Goal: Task Accomplishment & Management: Complete application form

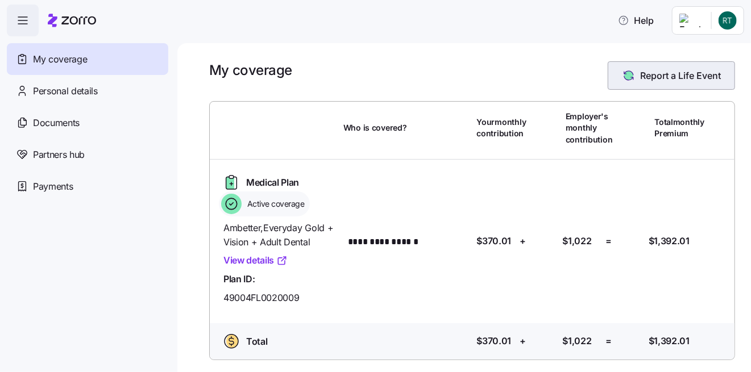
click at [669, 71] on span "Report a Life Event" at bounding box center [680, 76] width 81 height 14
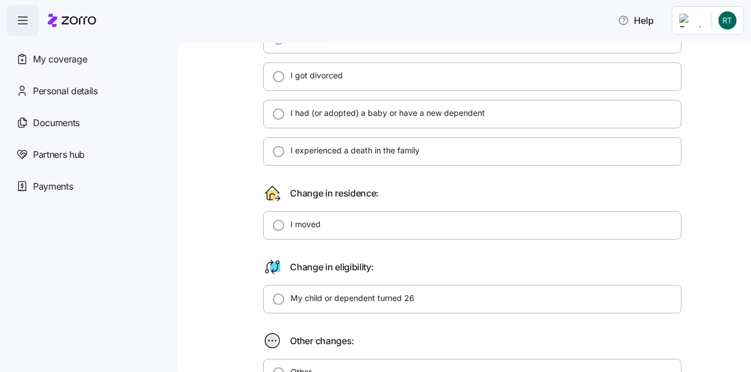
scroll to position [171, 0]
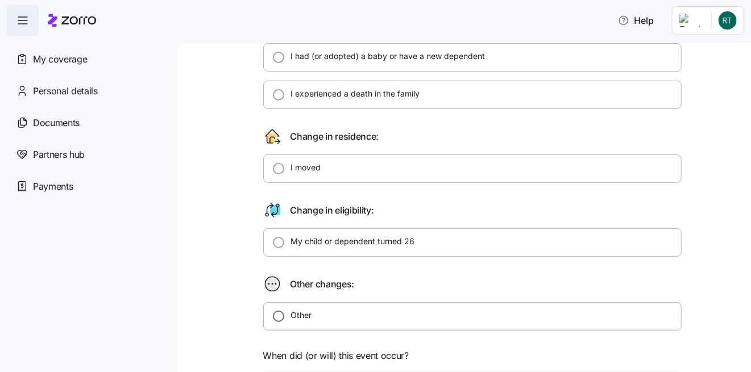
click at [273, 311] on input "Other" at bounding box center [278, 316] width 11 height 11
radio input "true"
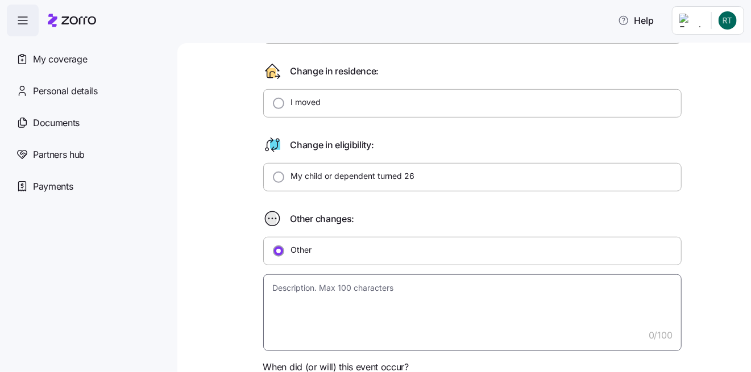
scroll to position [284, 0]
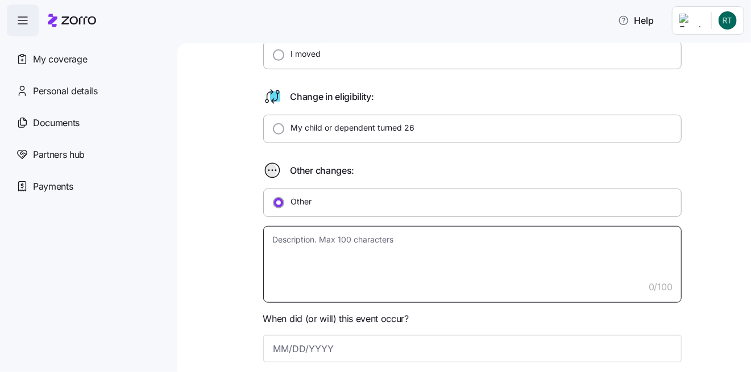
click at [287, 242] on textarea at bounding box center [472, 264] width 418 height 77
type textarea "x"
type textarea "M"
type textarea "x"
type textarea "My"
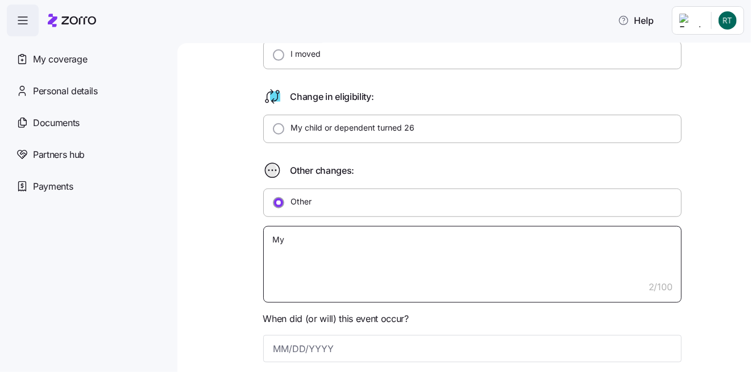
type textarea "x"
type textarea "My"
type textarea "x"
type textarea "My c"
type textarea "x"
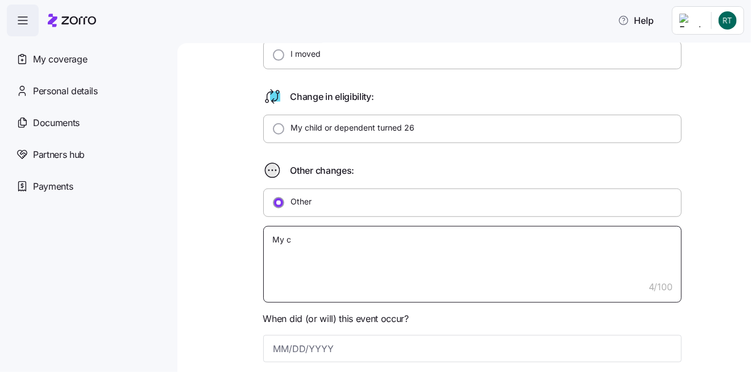
type textarea "My ci"
type textarea "x"
type textarea "My cil"
type textarea "x"
type textarea "My cile"
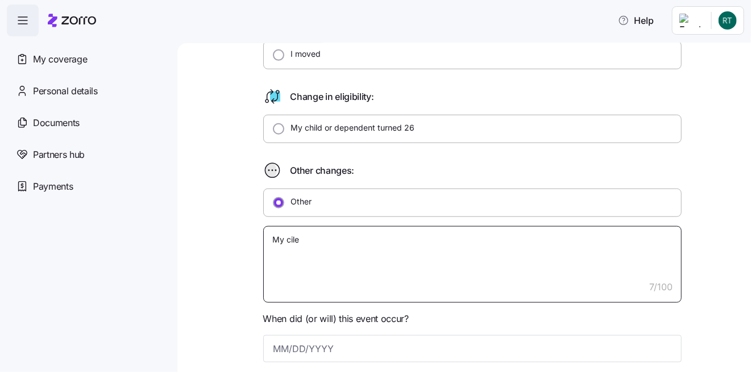
type textarea "x"
type textarea "My cil"
type textarea "x"
type textarea "My ci"
type textarea "x"
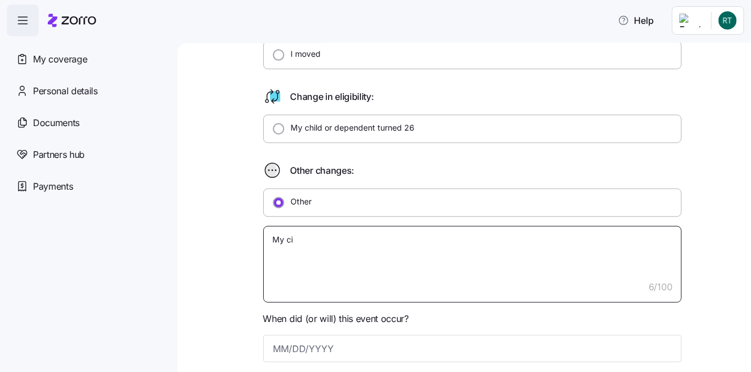
type textarea "My c"
type textarea "x"
type textarea "My ch"
type textarea "x"
type textarea "My chi"
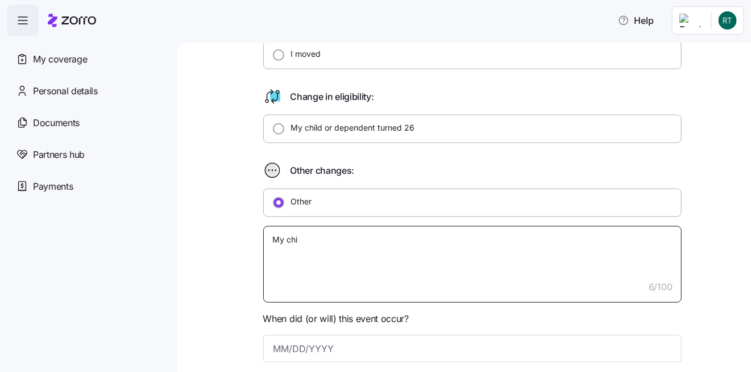
type textarea "x"
type textarea "My chil"
type textarea "x"
type textarea "My child"
type textarea "x"
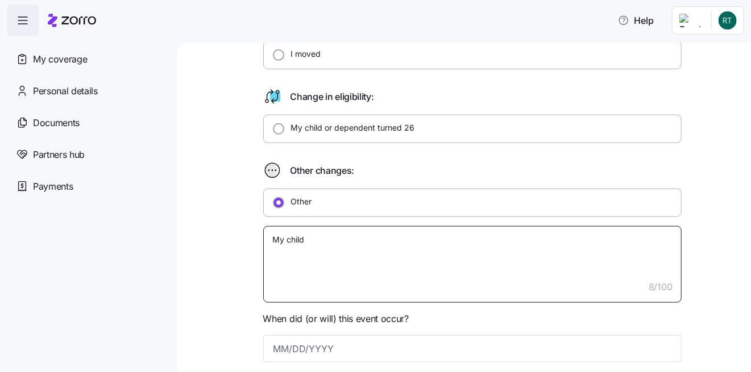
type textarea "My childb"
type textarea "x"
type textarea "My child"
type textarea "x"
type textarea "My child"
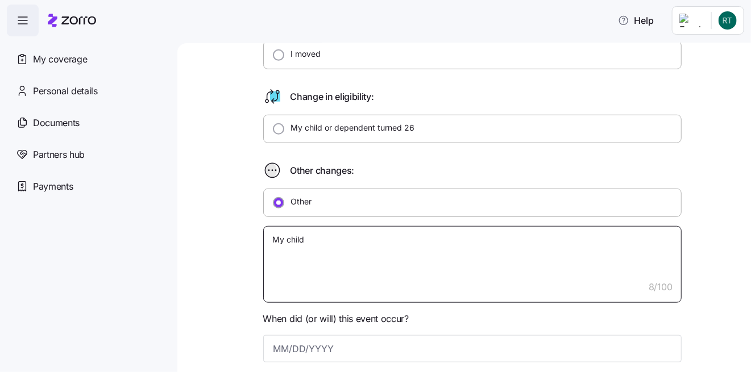
type textarea "x"
type textarea "My child b"
type textarea "x"
type textarea "My child be"
type textarea "x"
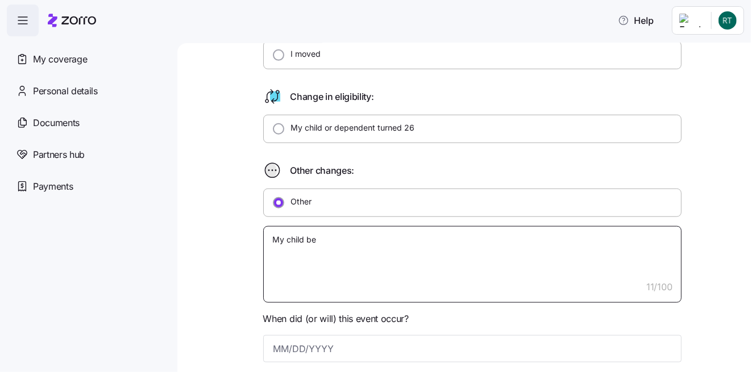
type textarea "My child bec"
type textarea "x"
type textarea "My child beco"
type textarea "x"
type textarea "My child becom"
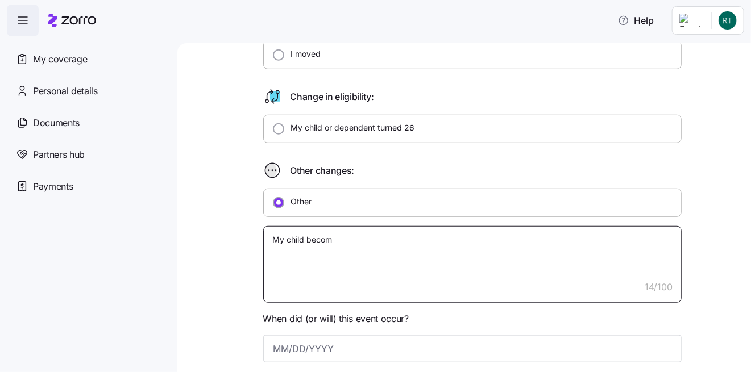
type textarea "x"
type textarea "My child become"
type textarea "x"
type textarea "My child becomes"
type textarea "x"
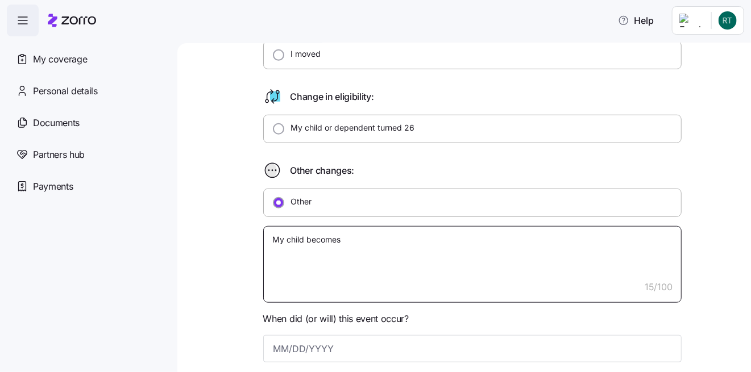
type textarea "My child becomes"
type textarea "x"
type textarea "My child becomes e"
type textarea "x"
type textarea "My child becomes el"
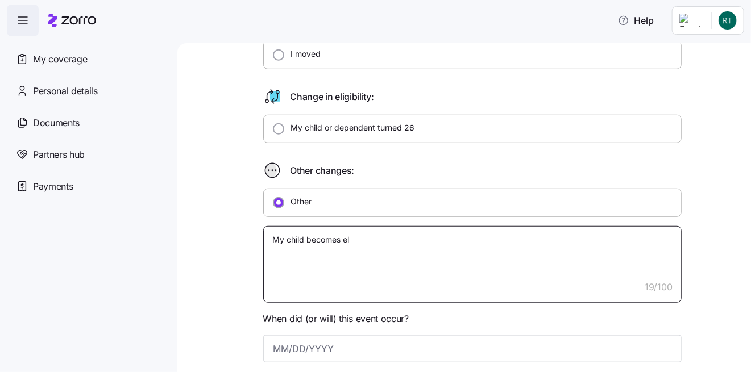
type textarea "x"
type textarea "My child becomes eli"
type textarea "x"
type textarea "My child becomes elig"
type textarea "x"
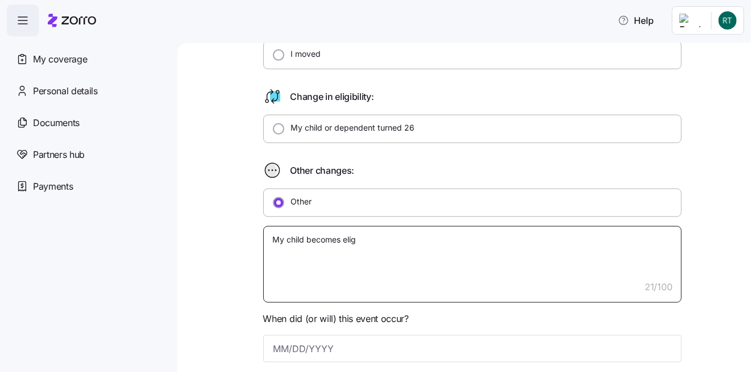
type textarea "My child becomes eligi"
type textarea "x"
type textarea "My child becomes eligib"
type textarea "x"
type textarea "My child becomes eligibl"
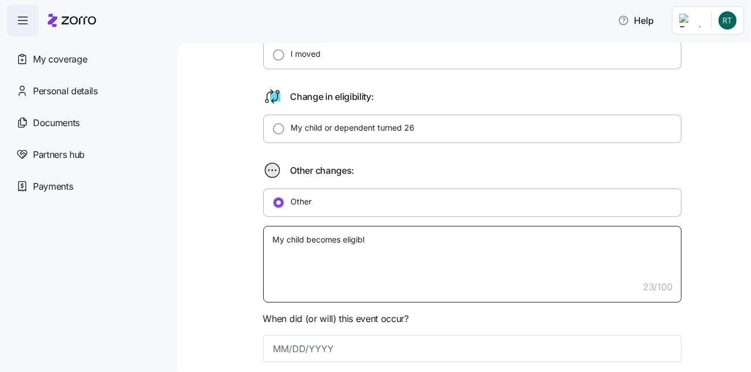
type textarea "x"
type textarea "My child becomes eligible"
type textarea "x"
type textarea "My child becomes eligible"
type textarea "x"
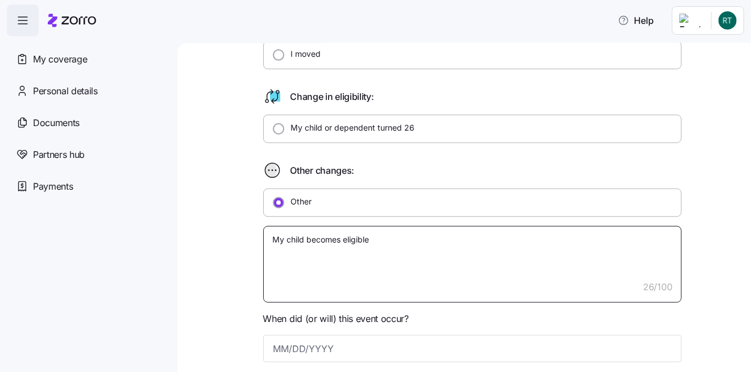
type textarea "My child becomes eligible o"
type textarea "x"
type textarea "My child becomes eligible of"
type textarea "x"
type textarea "My child becomes eligible ofr"
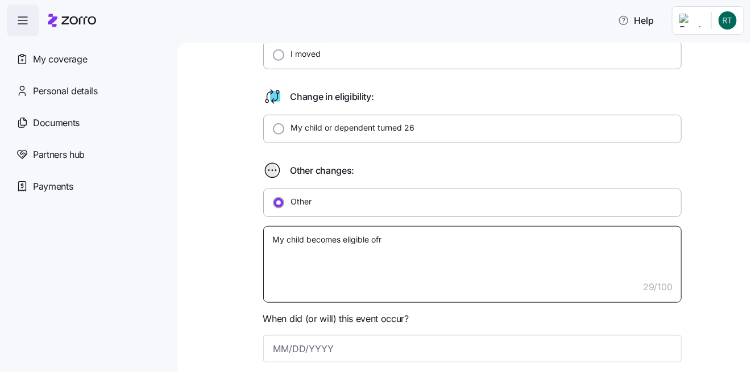
type textarea "x"
type textarea "My child becomes eligible of"
type textarea "x"
type textarea "My child becomes eligible o"
type textarea "x"
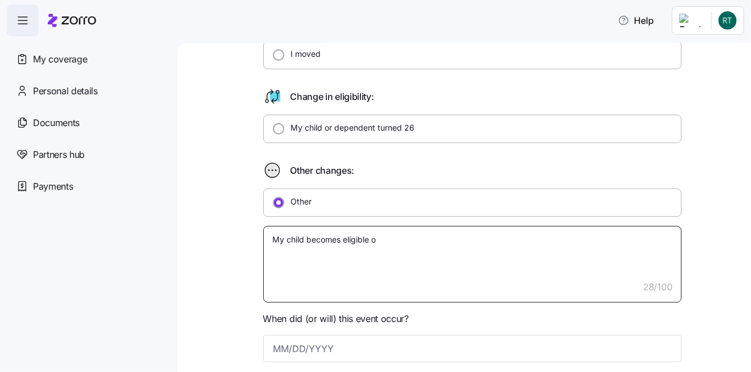
type textarea "My child becomes eligible"
type textarea "x"
type textarea "My child becomes eligible f"
type textarea "x"
type textarea "My child becomes eligible fo"
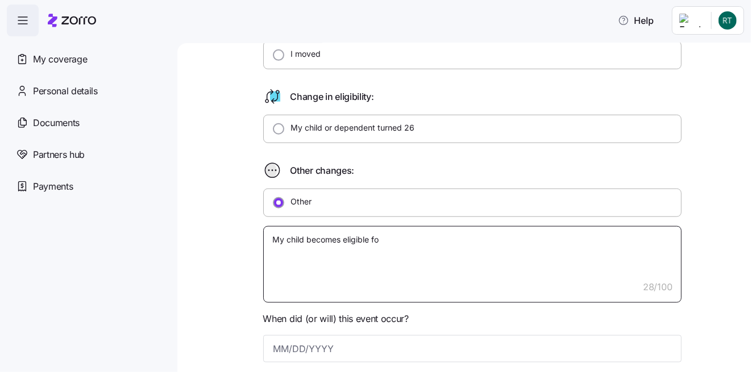
type textarea "x"
type textarea "My child becomes eligible for"
type textarea "x"
type textarea "My child becomes eligible for"
type textarea "x"
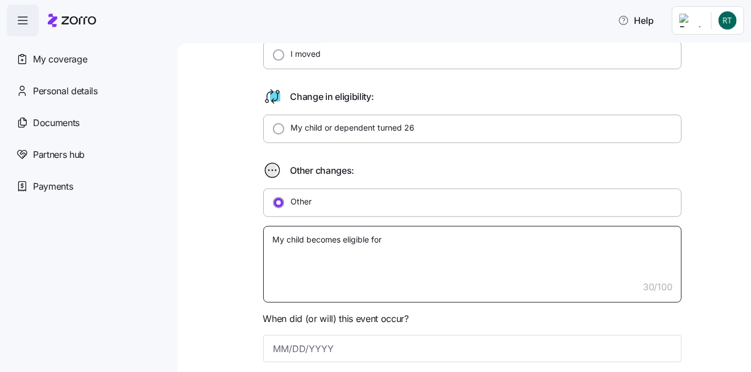
type textarea "My child becomes eligible for c"
type textarea "x"
type textarea "My child becomes eligible for co"
type textarea "x"
type textarea "My child becomes eligible for cov"
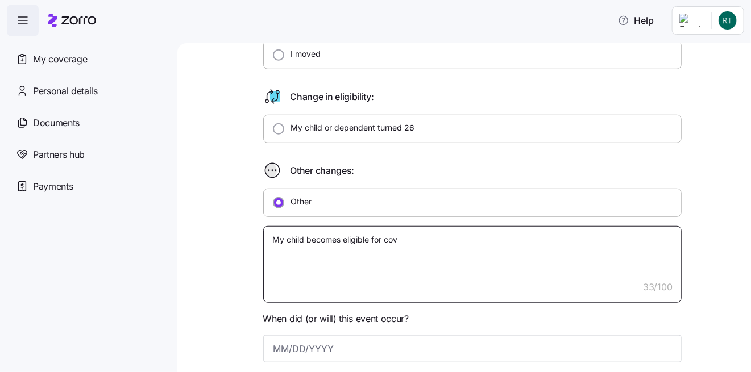
type textarea "x"
type textarea "My child becomes eligible for cove"
type textarea "x"
type textarea "My child becomes eligible for cover"
type textarea "x"
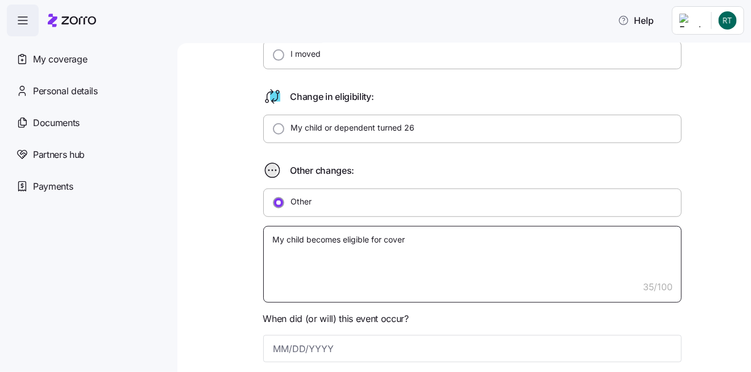
type textarea "My child becomes eligible for covera"
type textarea "x"
type textarea "My child becomes eligible for coverag"
type textarea "x"
type textarea "My child becomes eligible for coverage"
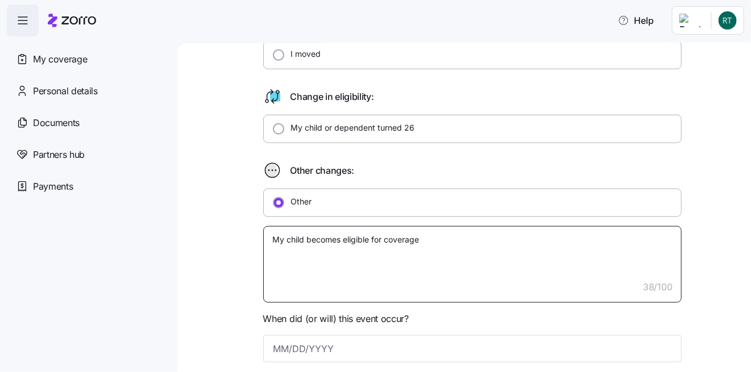
type textarea "x"
type textarea "My child becomes eligible for coverage"
type textarea "x"
type textarea "My child becomes eligible for coverage o"
type textarea "x"
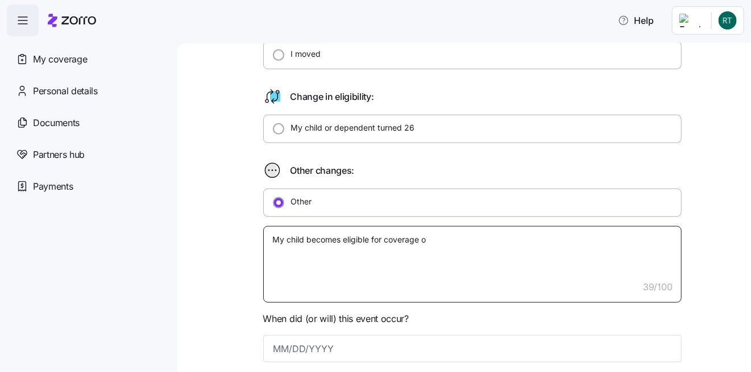
type textarea "My child becomes eligible for coverage of"
type textarea "x"
type textarea "My child becomes eligible for coverage of"
type textarea "x"
type textarea "My child becomes eligible for coverage of h"
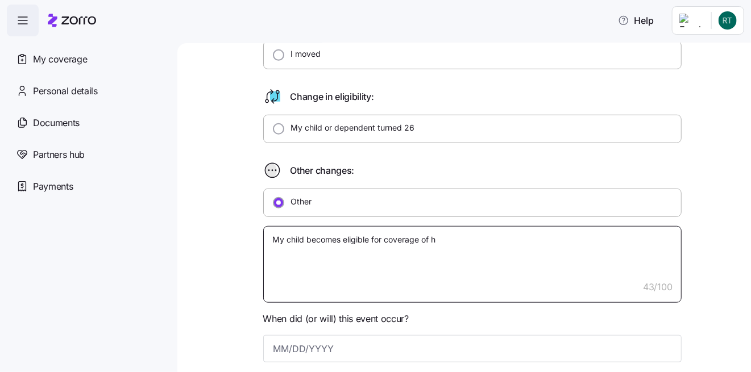
type textarea "x"
type textarea "My child becomes eligible for coverage of hi"
type textarea "x"
type textarea "My child becomes eligible for coverage of his"
type textarea "x"
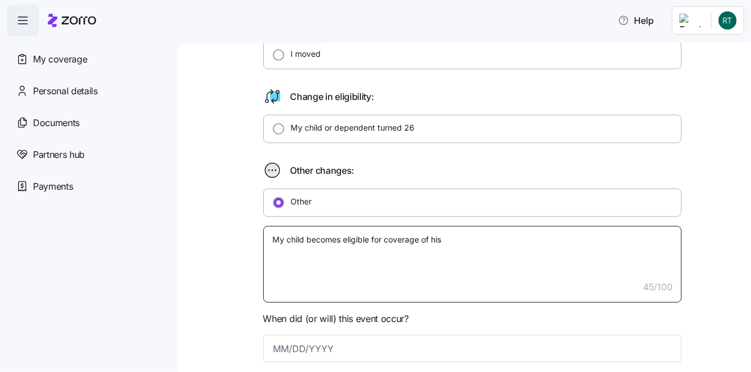
type textarea "My child becomes eligible for coverage of his"
type textarea "x"
type textarea "My child becomes eligible for coverage of his o"
type textarea "x"
type textarea "My child becomes eligible for coverage of his ow"
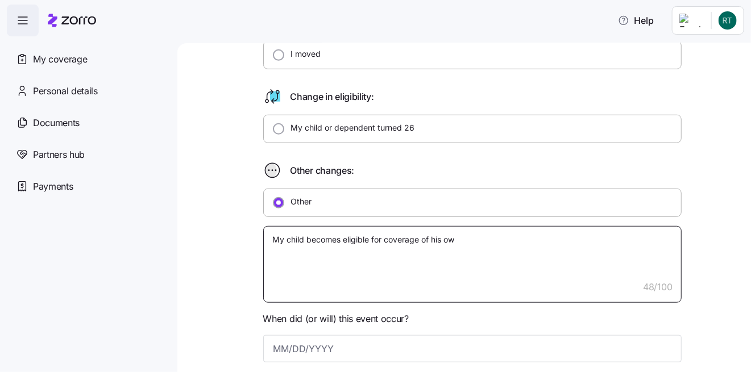
type textarea "x"
type textarea "My child becomes eligible for coverage of his own"
type textarea "x"
type textarea "My child becomes eligible for coverage of his own"
type textarea "x"
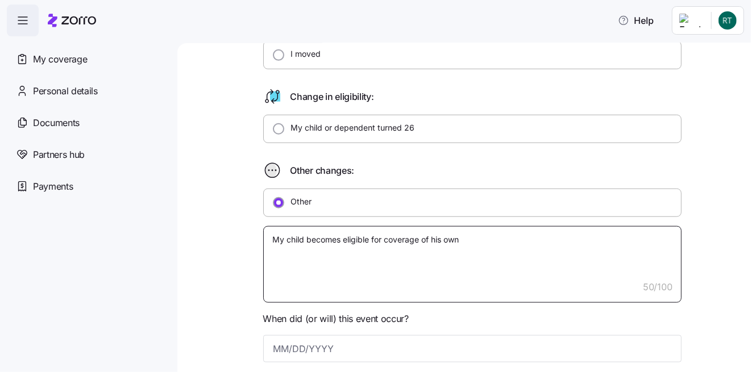
type textarea "My child becomes eligible for coverage of his own a"
type textarea "x"
type textarea "My child becomes eligible for coverage of his own as"
type textarea "x"
type textarea "My child becomes eligible for coverage of his own as"
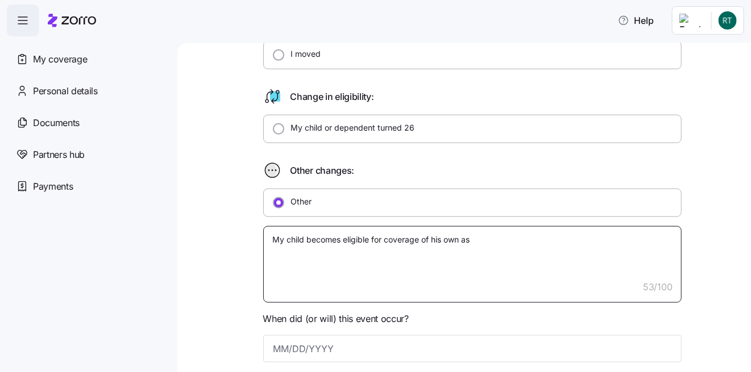
type textarea "x"
type textarea "My child becomes eligible for coverage of his own as o"
type textarea "x"
type textarea "My child becomes eligible for coverage of his own as of"
type textarea "x"
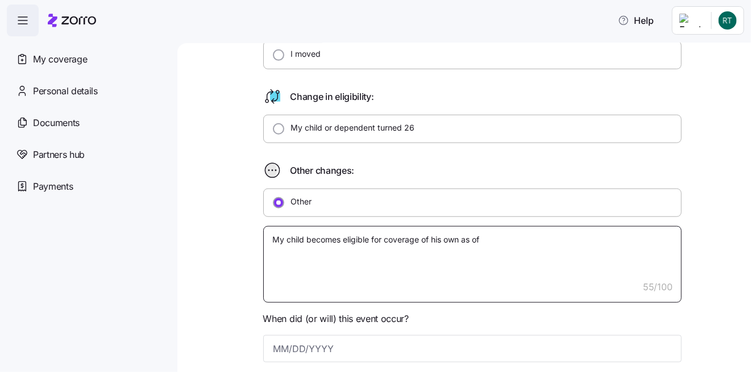
type textarea "My child becomes eligible for coverage of his own as of"
type textarea "x"
type textarea "My child becomes eligible for coverage of his own as of 1"
type textarea "x"
type textarea "My child becomes eligible for coverage of his own as of 10"
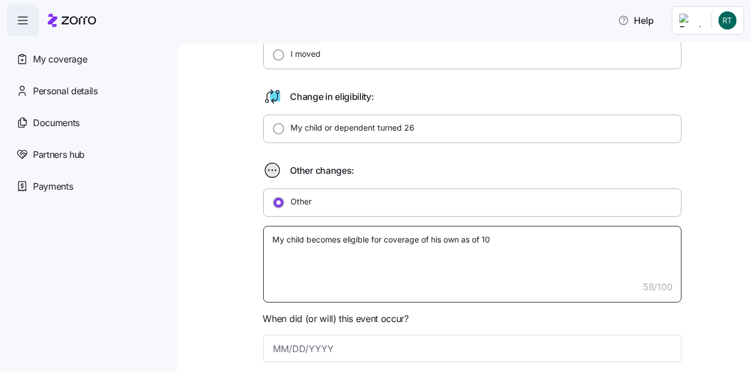
type textarea "x"
type textarea "My child becomes eligible for coverage of his own as of 10/"
type textarea "x"
type textarea "My child becomes eligible for coverage of his own as of 10/1"
type textarea "x"
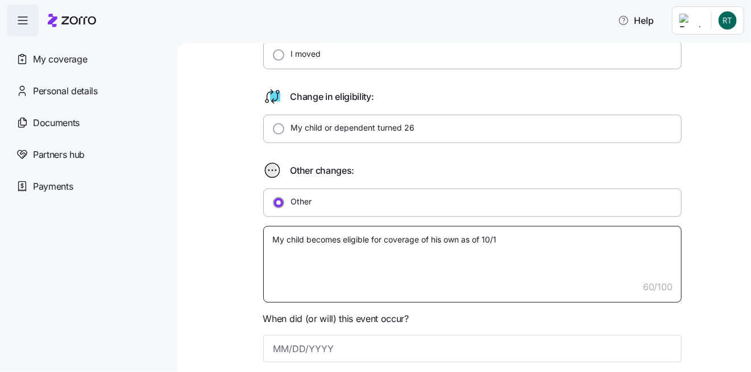
type textarea "My child becomes eligible for coverage of his own as of 10/1/"
type textarea "x"
type textarea "My child becomes eligible for coverage of his own as of 10/1/2"
type textarea "x"
type textarea "My child becomes eligible for coverage of his own as of 10/1/25"
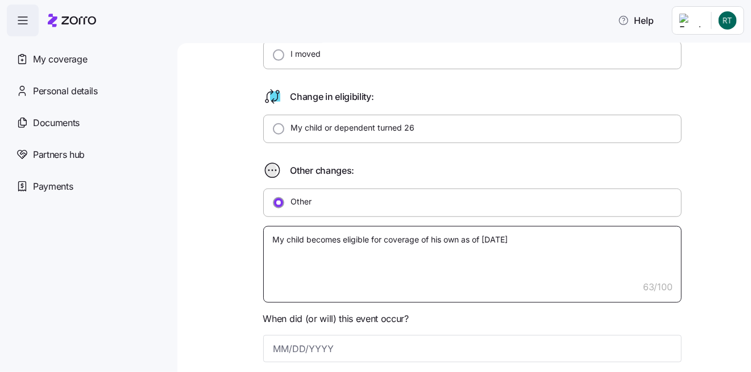
type textarea "x"
click at [368, 236] on textarea "My child becomes eligible for coverage of his own as of 10/1/25." at bounding box center [472, 264] width 418 height 77
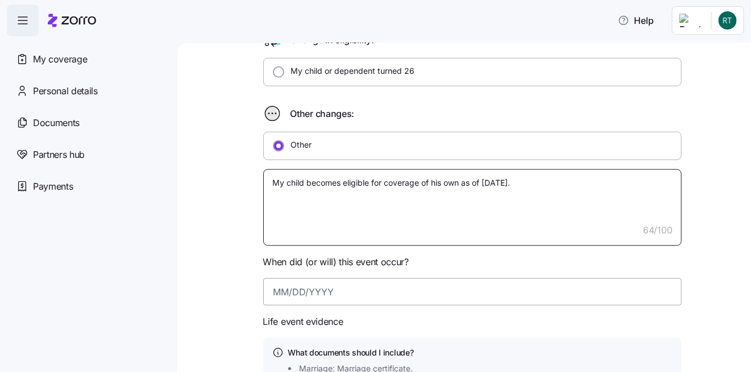
type textarea "My child becomes eligible for coverage of his own as of 10/1/25."
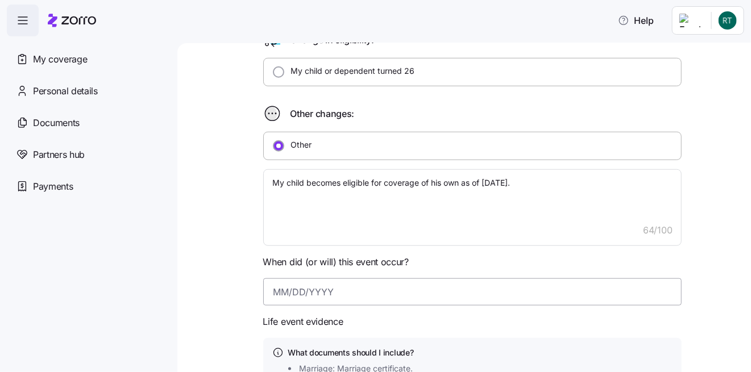
click at [341, 293] on input at bounding box center [472, 292] width 418 height 27
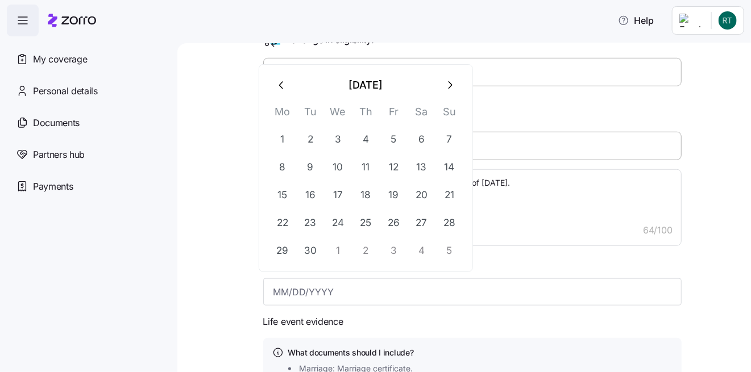
click at [342, 250] on button "1" at bounding box center [338, 250] width 27 height 27
type input "October 1, 2025"
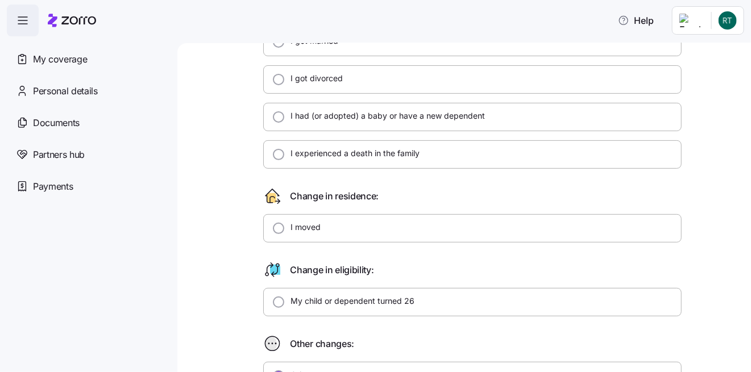
scroll to position [0, 0]
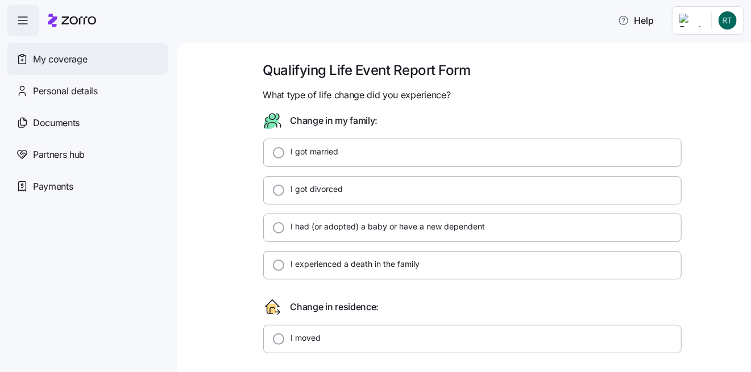
click at [38, 64] on span "My coverage" at bounding box center [60, 59] width 54 height 14
type textarea "x"
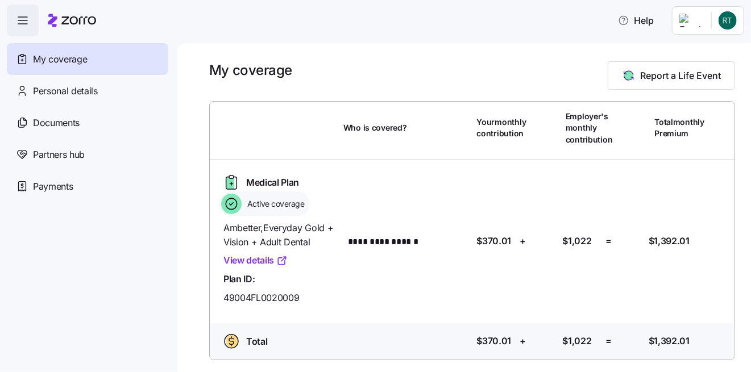
scroll to position [1, 0]
click at [728, 22] on html "**********" at bounding box center [375, 183] width 751 height 366
click at [714, 65] on div "Log out" at bounding box center [698, 69] width 44 height 13
